Goal: Task Accomplishment & Management: Manage account settings

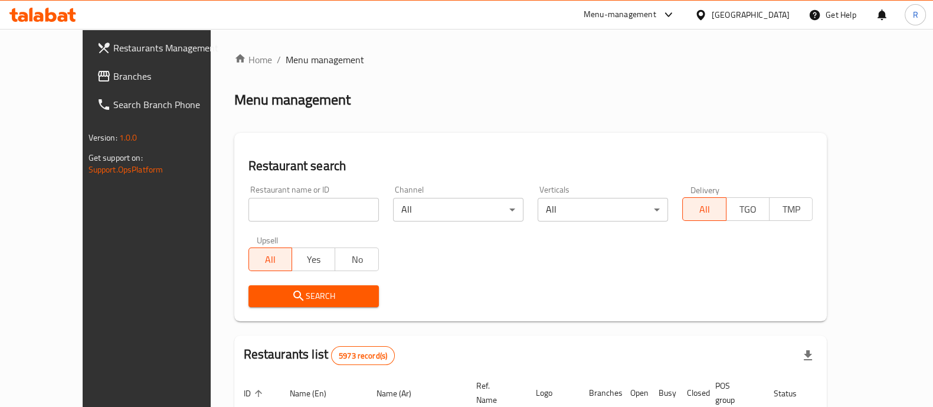
click at [311, 208] on div "Home / Menu management Menu management Restaurant search Restaurant name or ID …" at bounding box center [530, 402] width 593 height 698
click at [306, 211] on input "search" at bounding box center [314, 210] width 130 height 24
type input "GB CAFE"
click at [328, 296] on span "Search" at bounding box center [314, 296] width 112 height 15
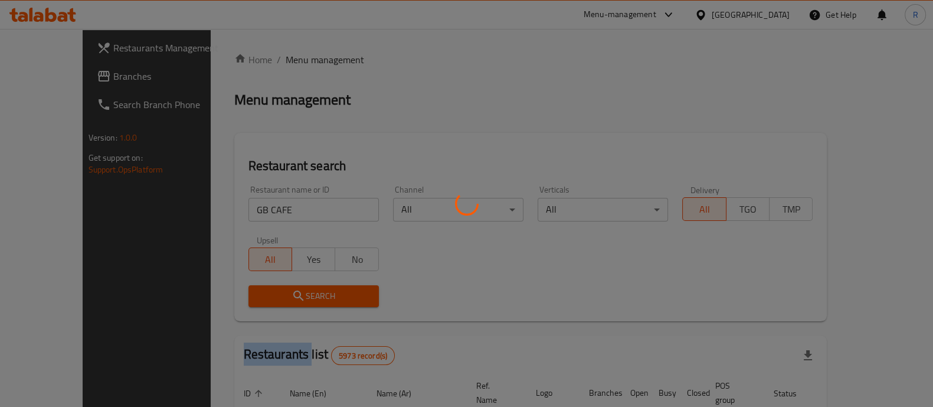
click at [328, 296] on div at bounding box center [466, 203] width 933 height 407
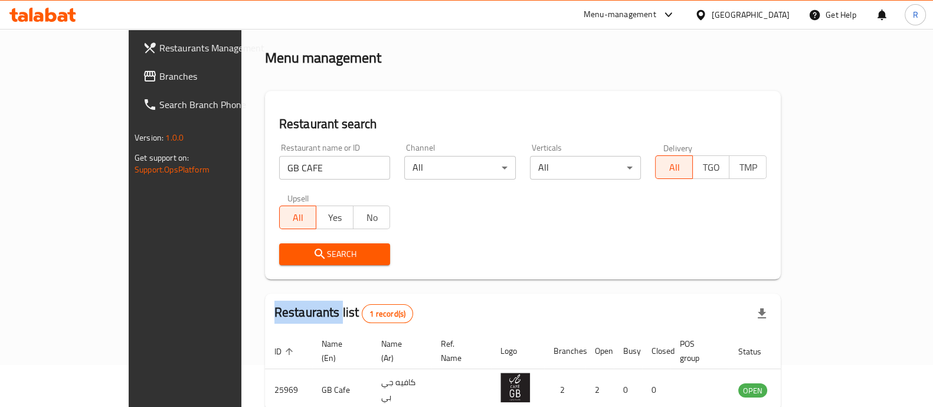
scroll to position [96, 0]
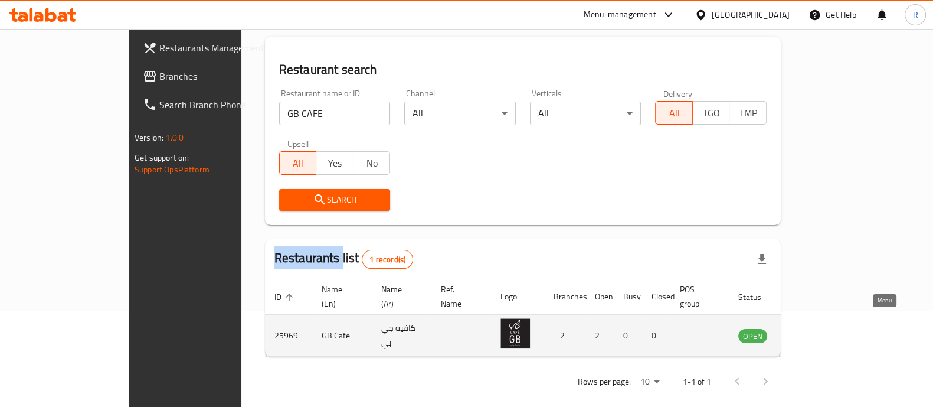
click at [815, 328] on icon "enhanced table" at bounding box center [808, 335] width 14 height 14
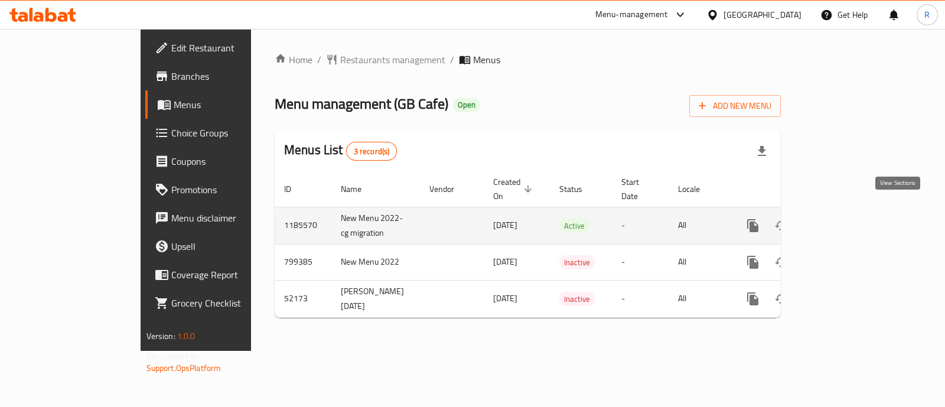
click at [852, 212] on link "enhanced table" at bounding box center [838, 225] width 28 height 28
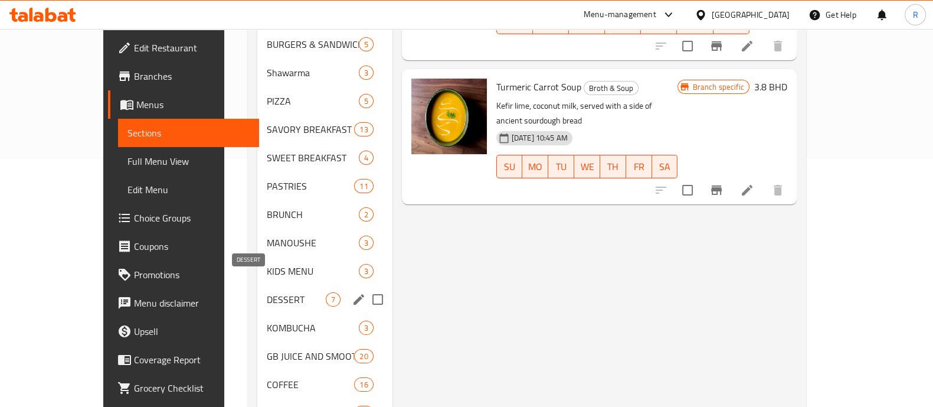
scroll to position [288, 0]
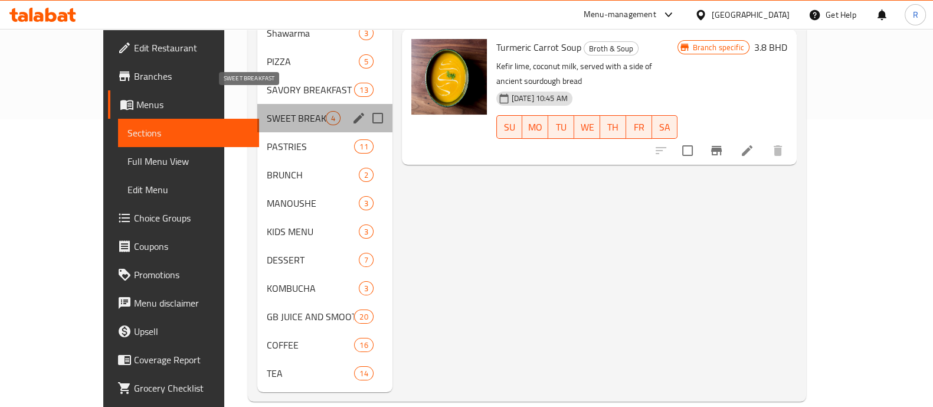
click at [267, 111] on span "SWEET BREAKFAST" at bounding box center [296, 118] width 58 height 14
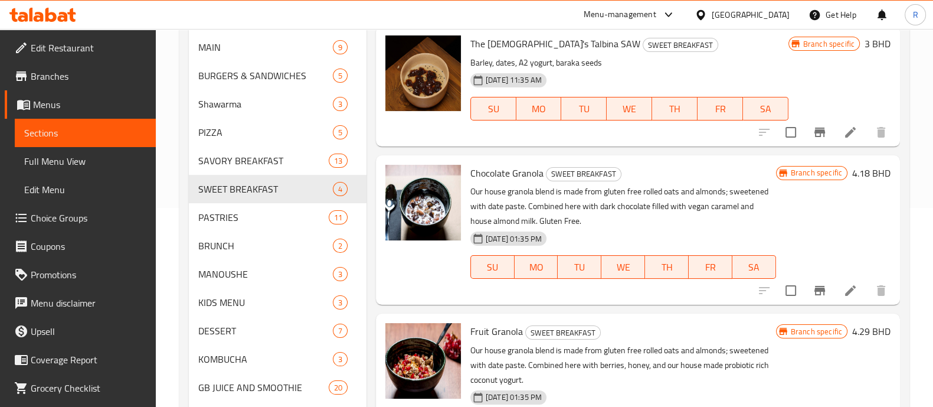
scroll to position [288, 0]
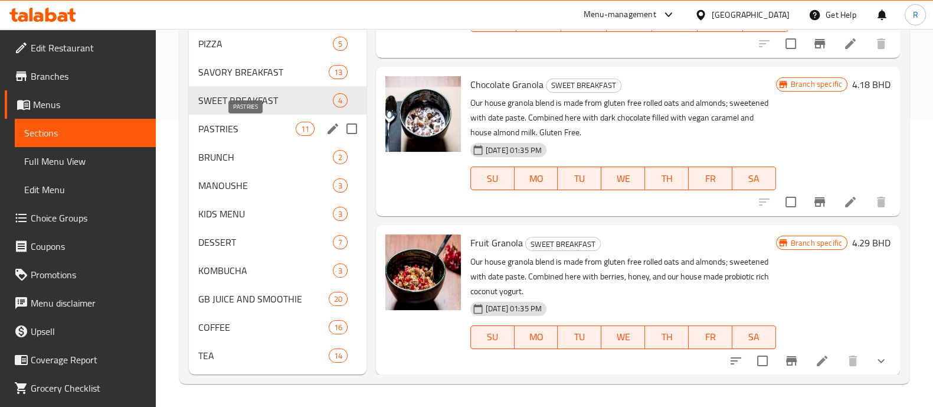
click at [221, 128] on span "PASTRIES" at bounding box center [246, 129] width 97 height 14
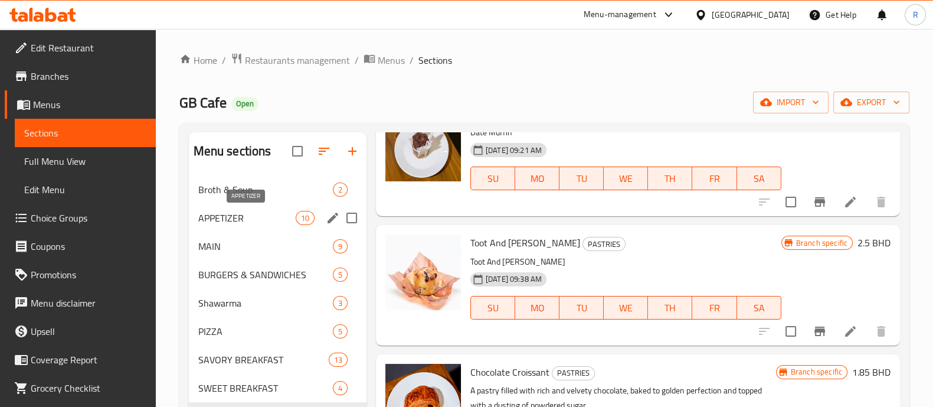
click at [231, 222] on span "APPETIZER" at bounding box center [246, 218] width 97 height 14
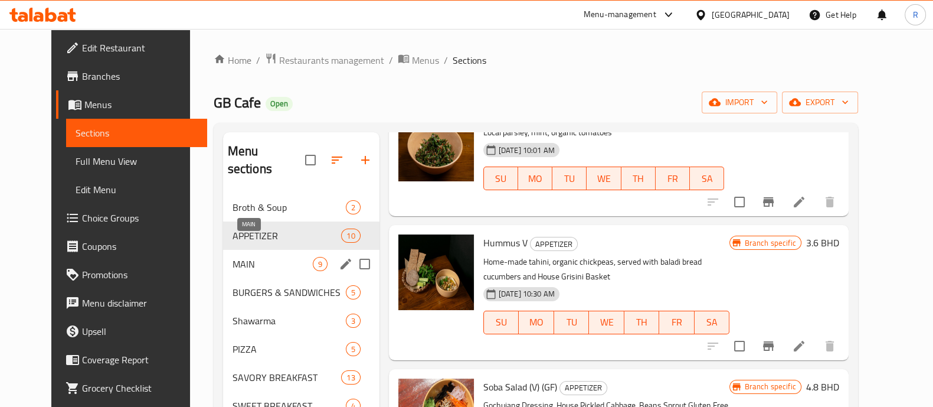
click at [233, 257] on span "MAIN" at bounding box center [273, 264] width 80 height 14
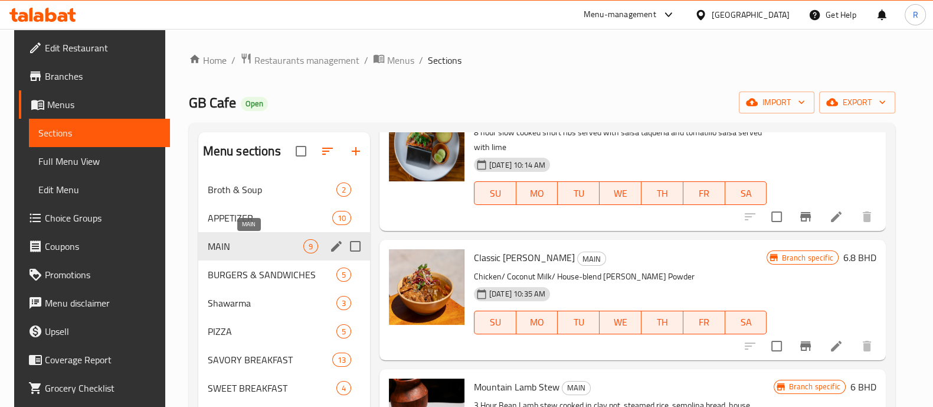
scroll to position [73, 0]
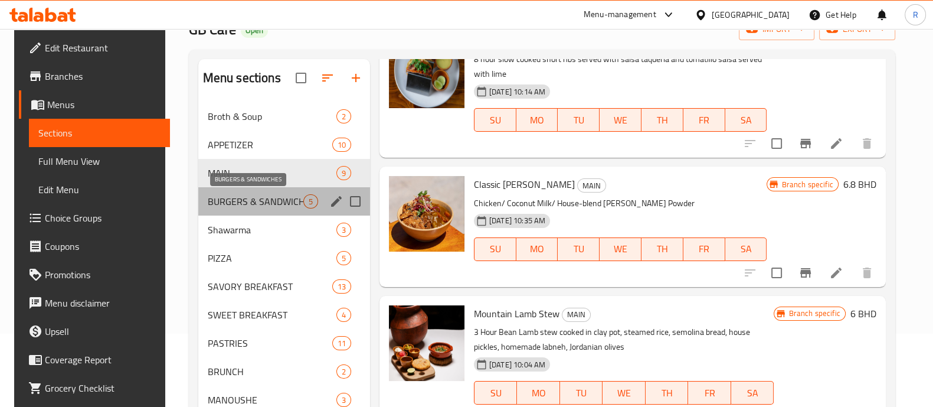
click at [269, 198] on span "BURGERS & SANDWICHES" at bounding box center [256, 201] width 96 height 14
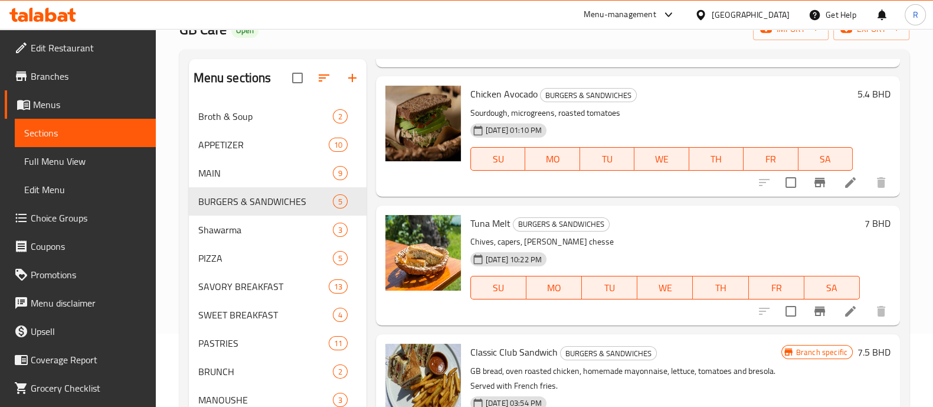
scroll to position [205, 0]
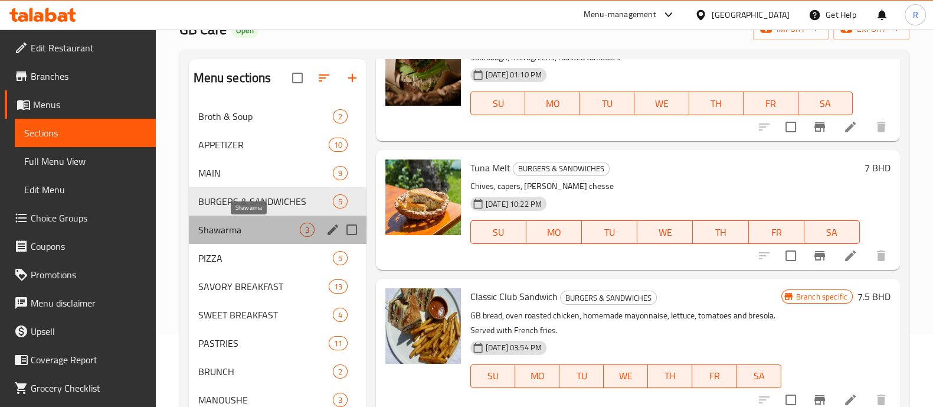
click at [225, 228] on span "Shawarma" at bounding box center [249, 230] width 102 height 14
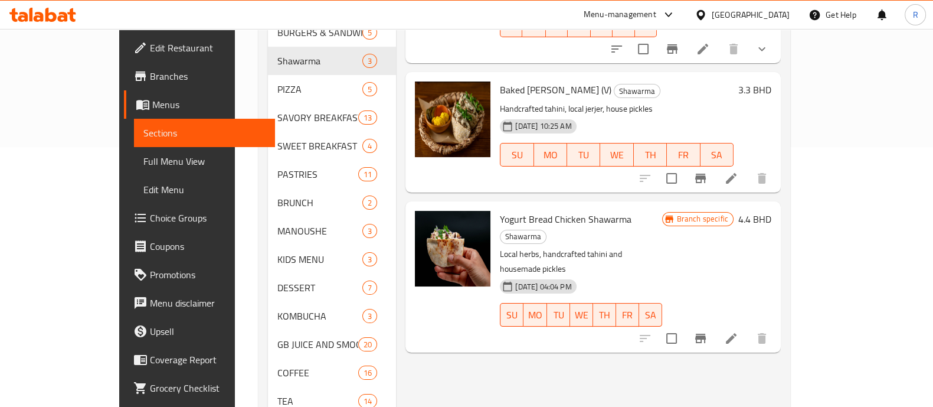
scroll to position [288, 0]
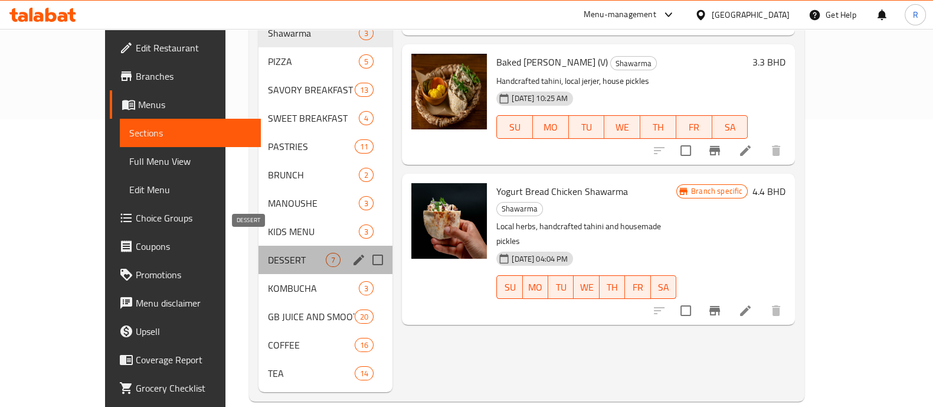
click at [268, 253] on span "DESSERT" at bounding box center [297, 260] width 58 height 14
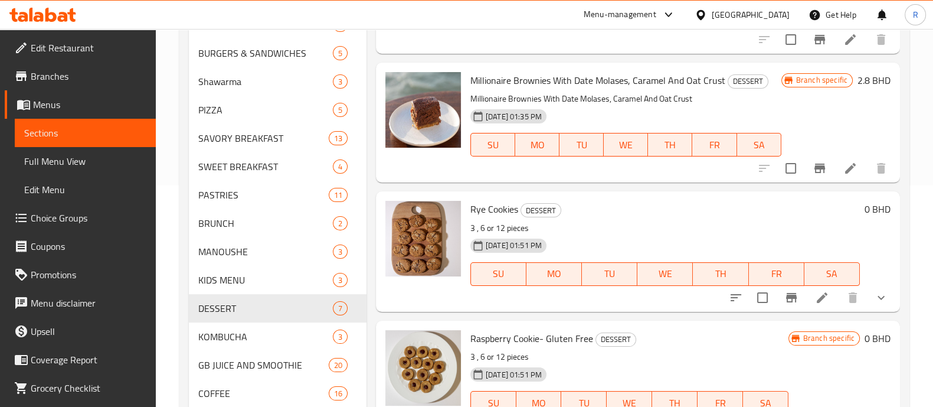
scroll to position [288, 0]
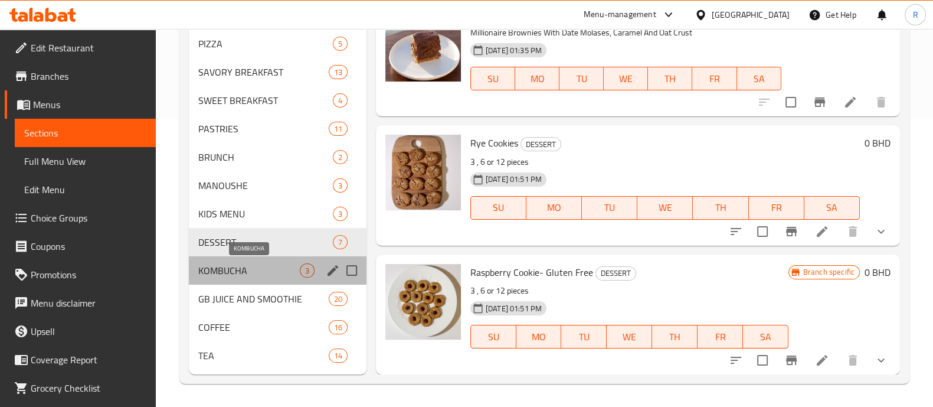
click at [248, 269] on span "KOMBUCHA" at bounding box center [249, 270] width 102 height 14
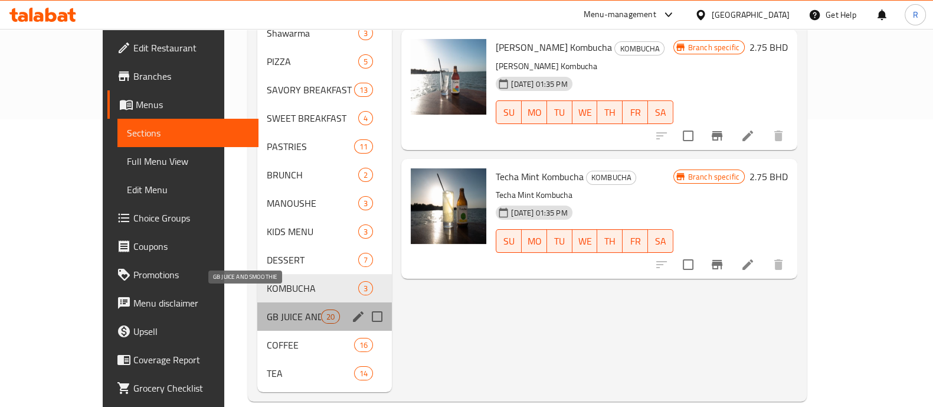
click at [267, 309] on span "GB JUICE AND SMOOTHIE" at bounding box center [294, 316] width 55 height 14
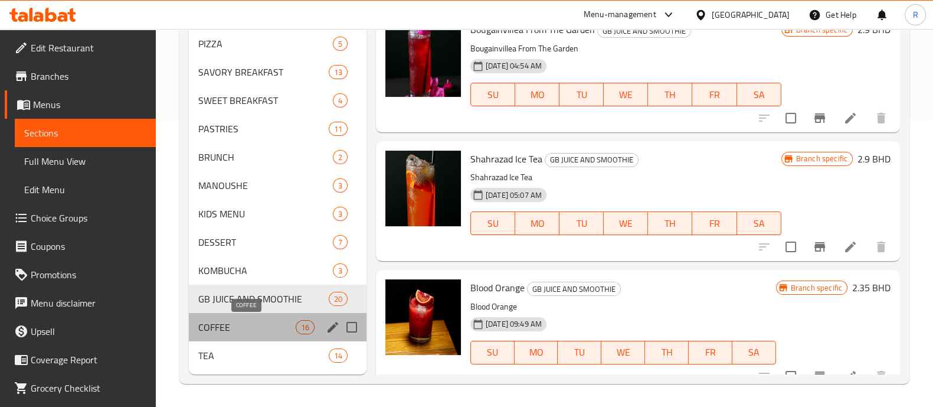
click at [241, 328] on span "COFFEE" at bounding box center [246, 327] width 97 height 14
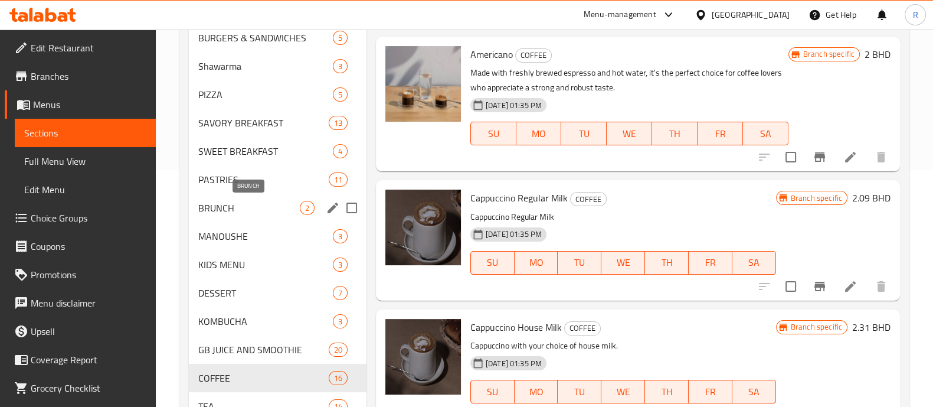
scroll to position [214, 0]
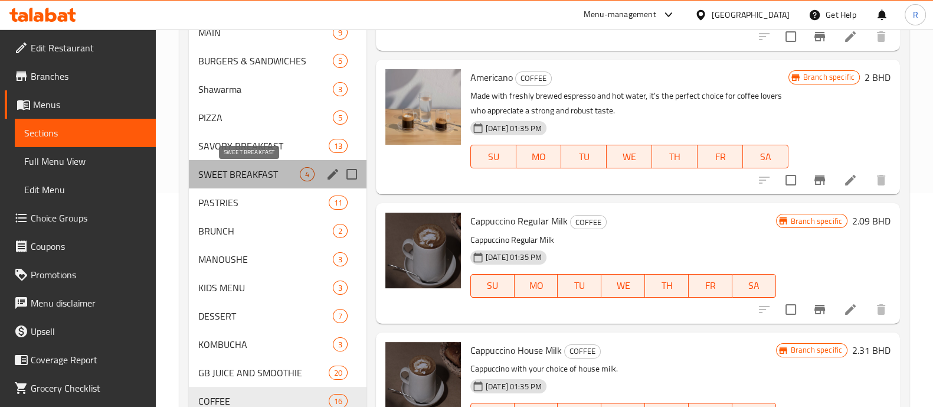
click at [252, 177] on span "SWEET BREAKFAST" at bounding box center [249, 174] width 102 height 14
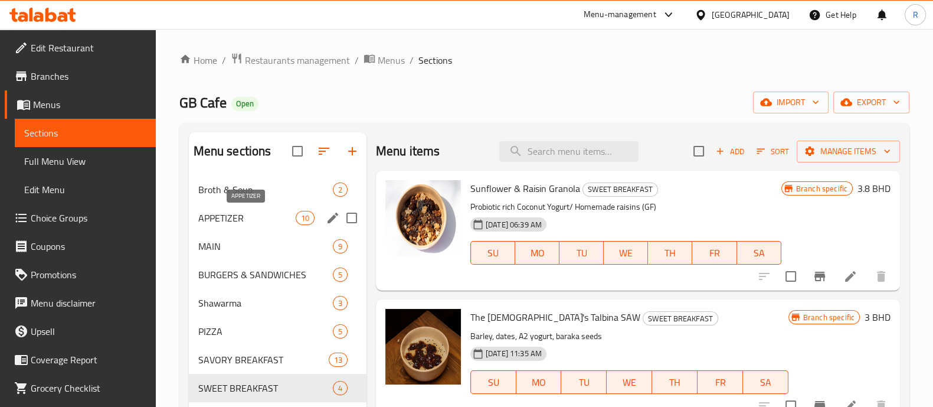
click at [257, 213] on span "APPETIZER" at bounding box center [246, 218] width 97 height 14
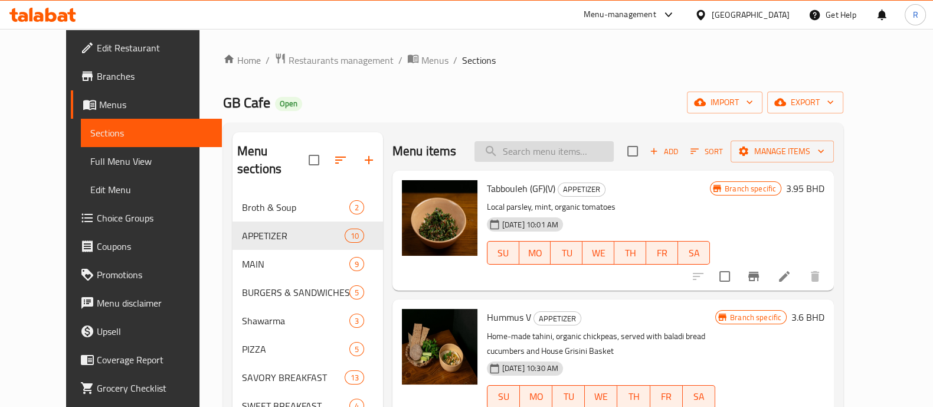
drag, startPoint x: 556, startPoint y: 138, endPoint x: 551, endPoint y: 148, distance: 10.6
click at [553, 146] on div "Menu items Add Sort Manage items" at bounding box center [614, 151] width 442 height 38
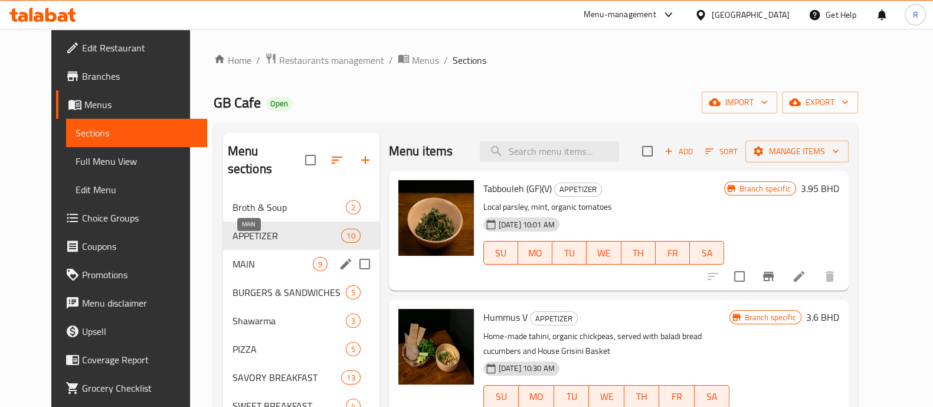
click at [234, 257] on span "MAIN" at bounding box center [273, 264] width 80 height 14
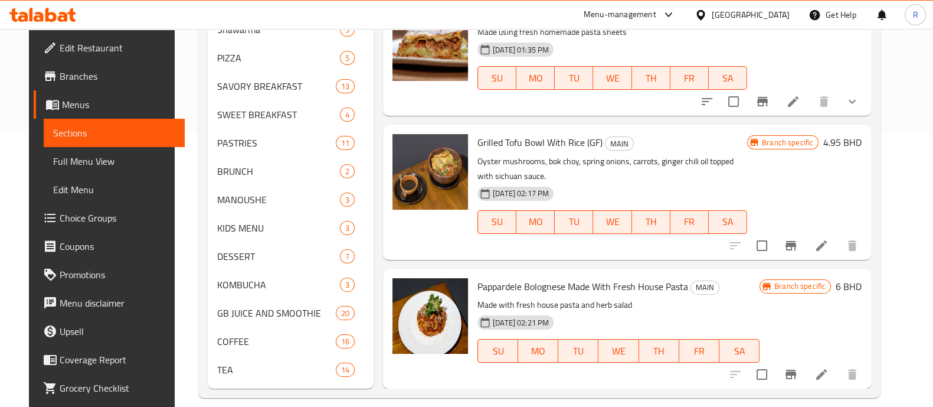
scroll to position [288, 0]
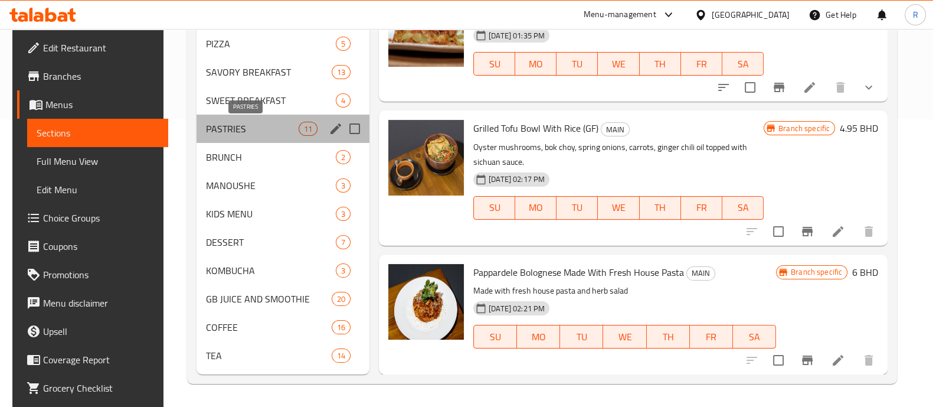
click at [240, 130] on span "PASTRIES" at bounding box center [252, 129] width 92 height 14
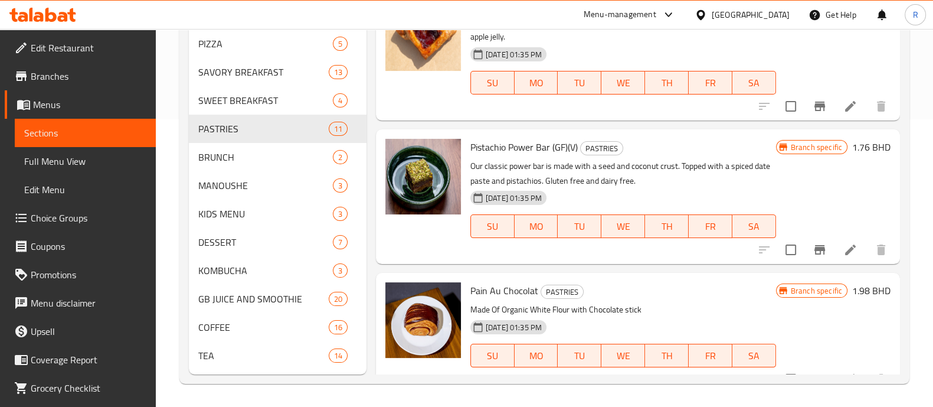
scroll to position [1036, 0]
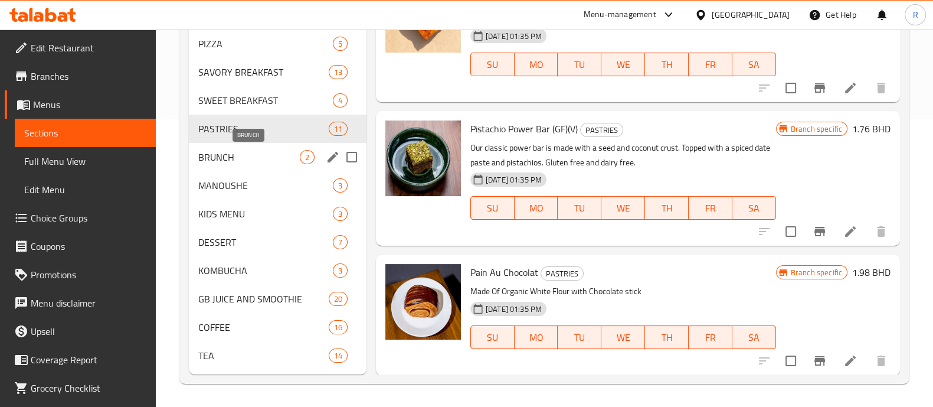
click at [242, 161] on span "BRUNCH" at bounding box center [249, 157] width 102 height 14
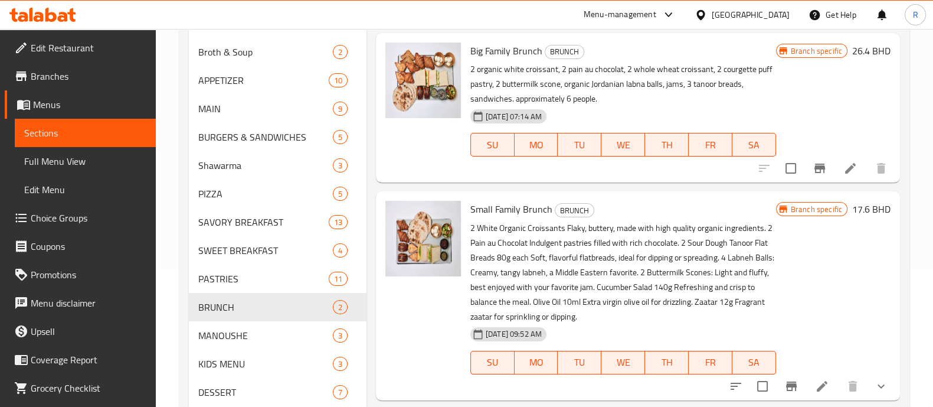
scroll to position [288, 0]
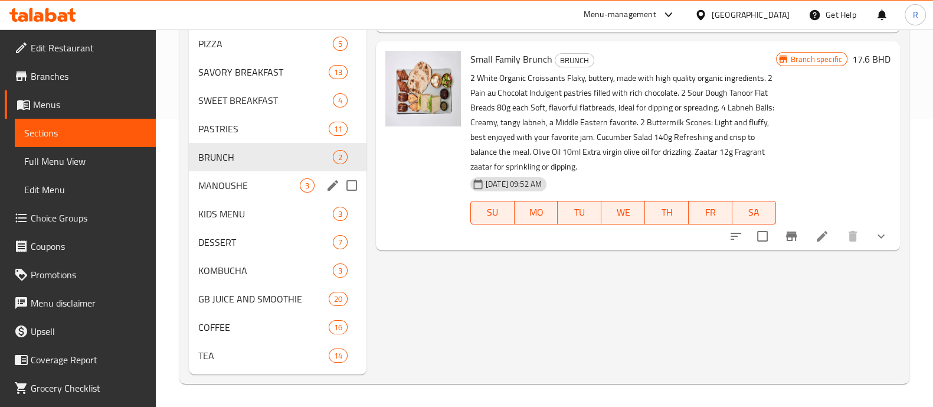
click at [234, 174] on div "MANOUSHE 3" at bounding box center [278, 185] width 178 height 28
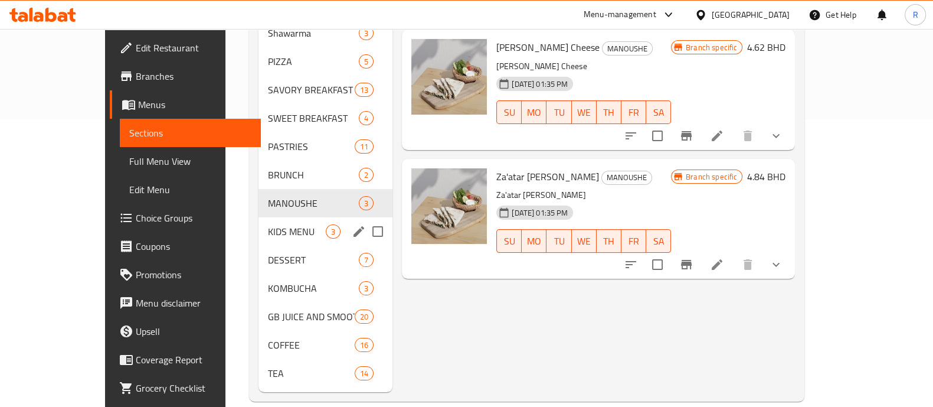
click at [269, 217] on div "KIDS MENU 3" at bounding box center [326, 231] width 134 height 28
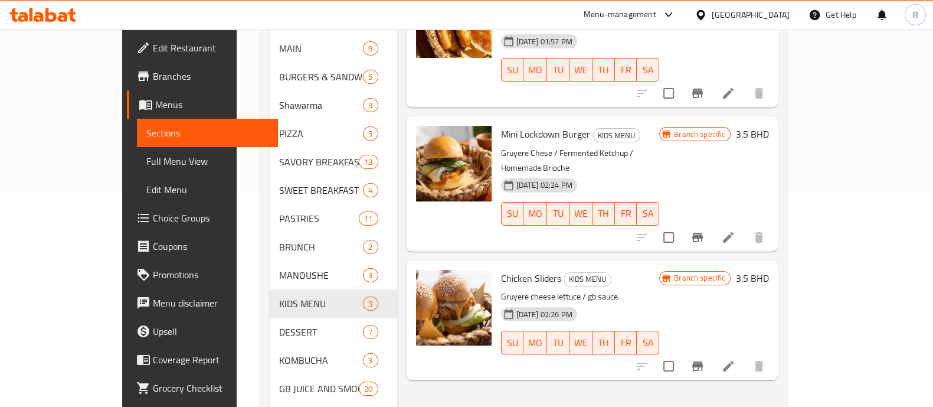
scroll to position [288, 0]
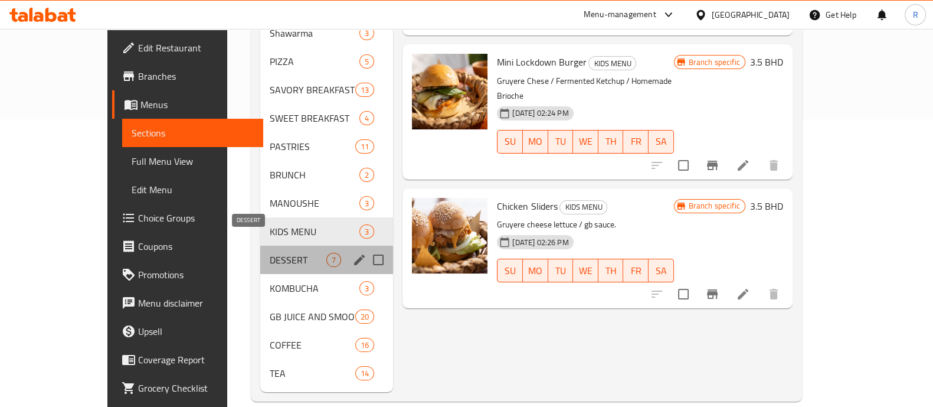
click at [270, 253] on span "DESSERT" at bounding box center [298, 260] width 57 height 14
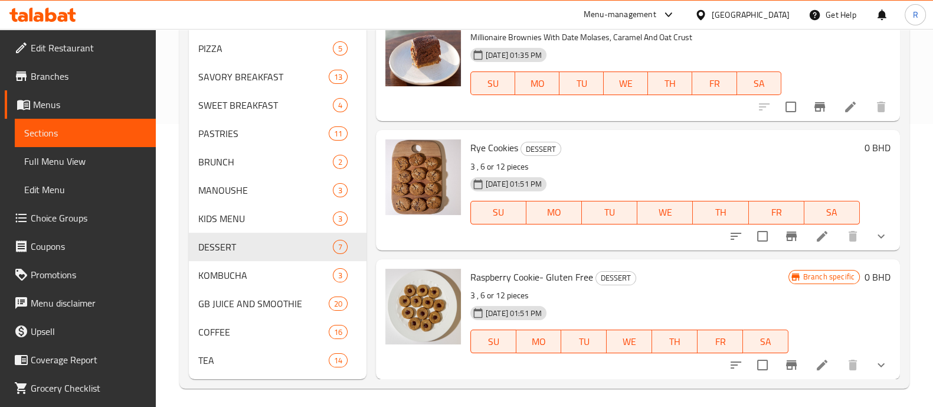
scroll to position [288, 0]
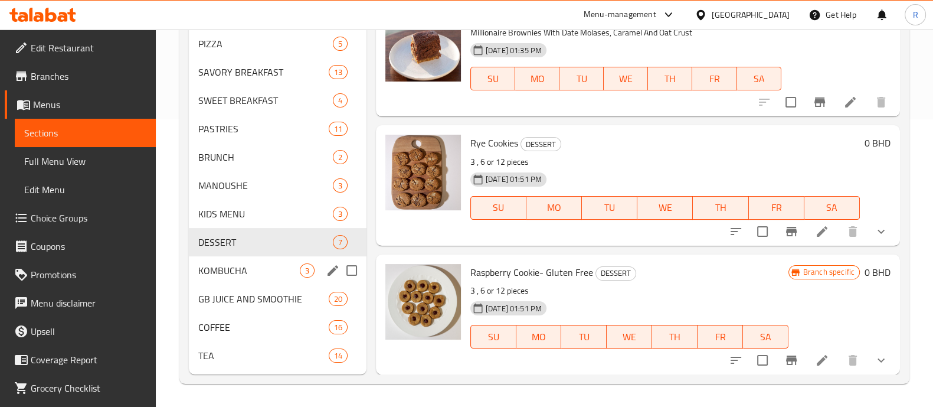
click at [258, 262] on div "KOMBUCHA 3" at bounding box center [278, 270] width 178 height 28
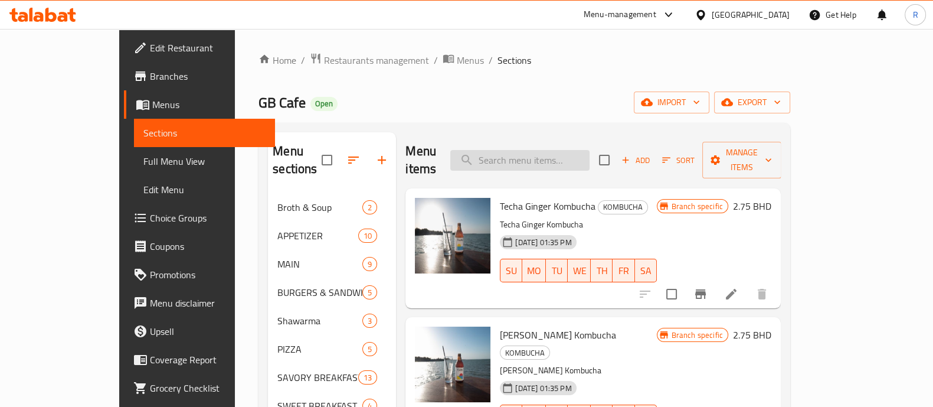
click at [537, 152] on input "search" at bounding box center [519, 160] width 139 height 21
